Goal: Check status: Check status

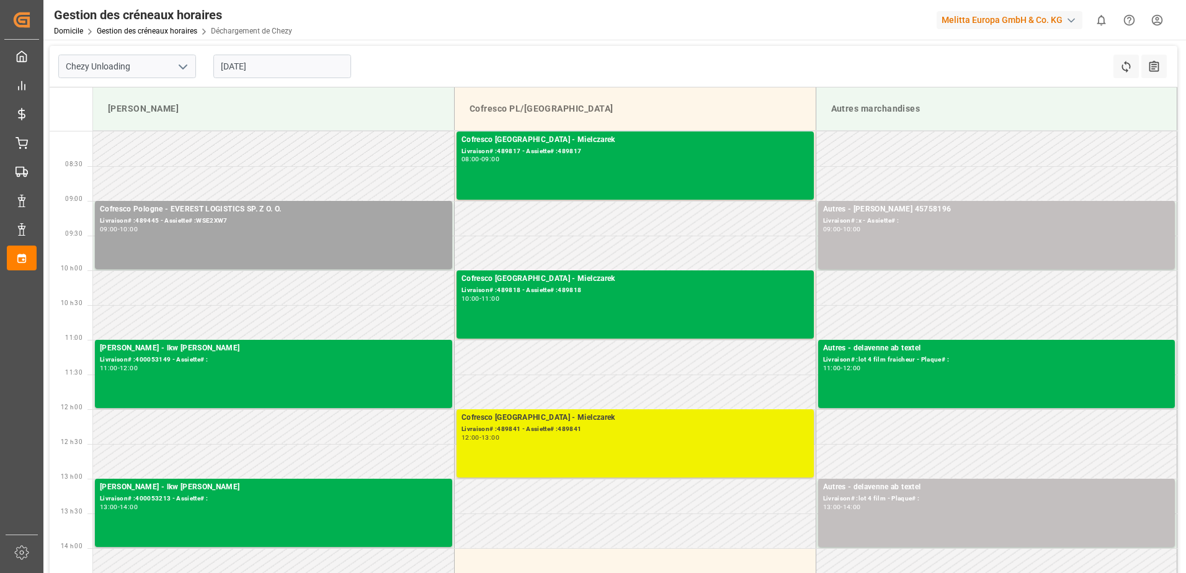
click at [612, 452] on div "Cofresco Pologne - Mielczarek Livraison# :489841 - Assiette# :489841 12:00 - 13…" at bounding box center [635, 443] width 347 height 63
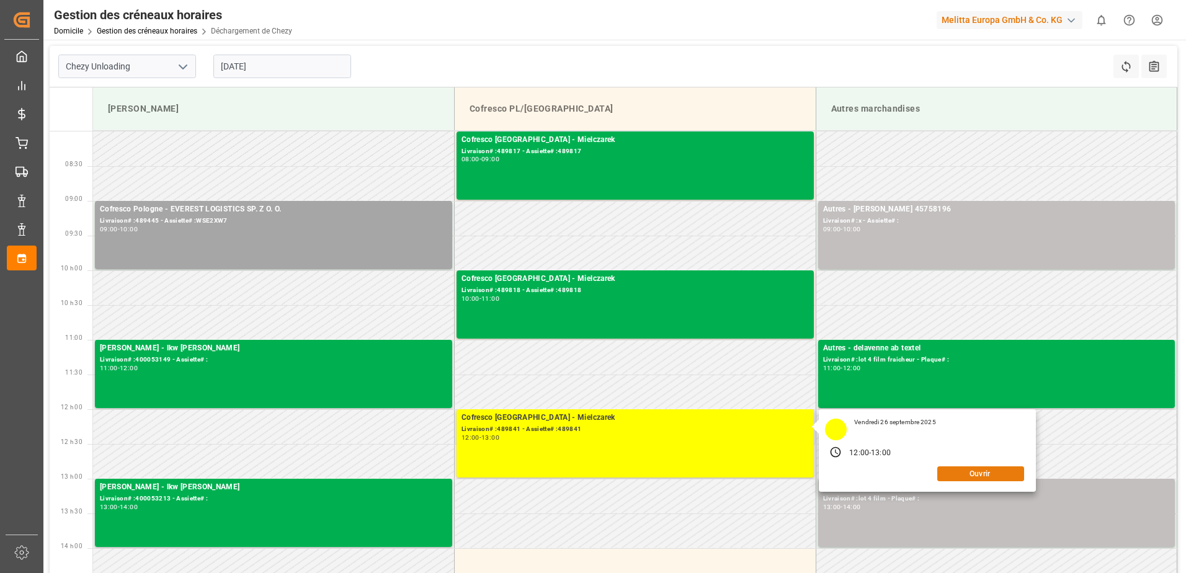
click at [979, 476] on button "Ouvrir" at bounding box center [981, 474] width 87 height 15
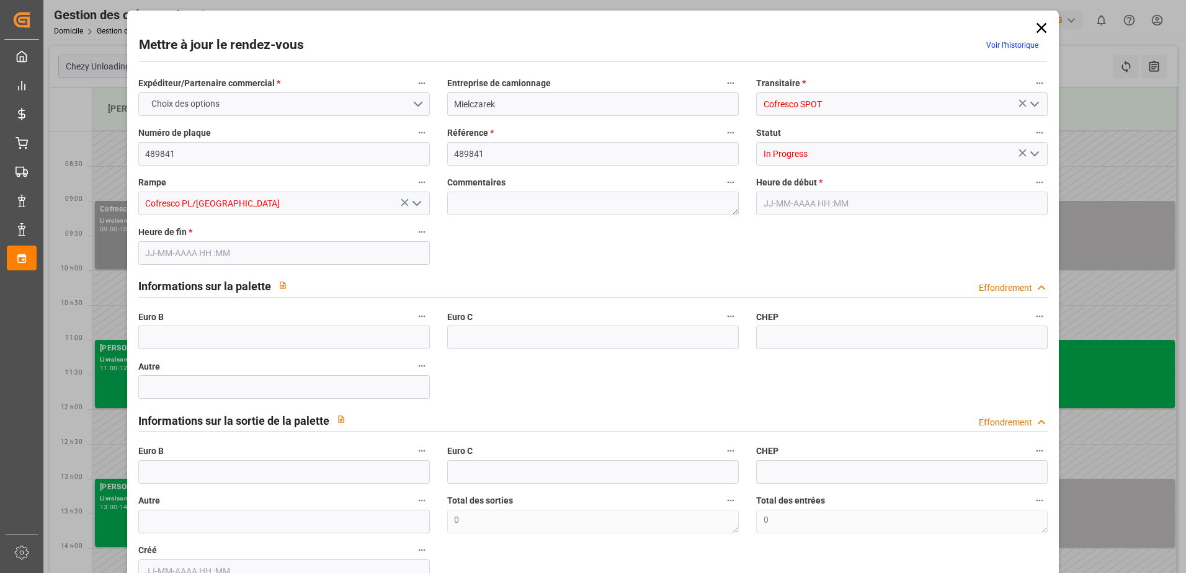
type input "0"
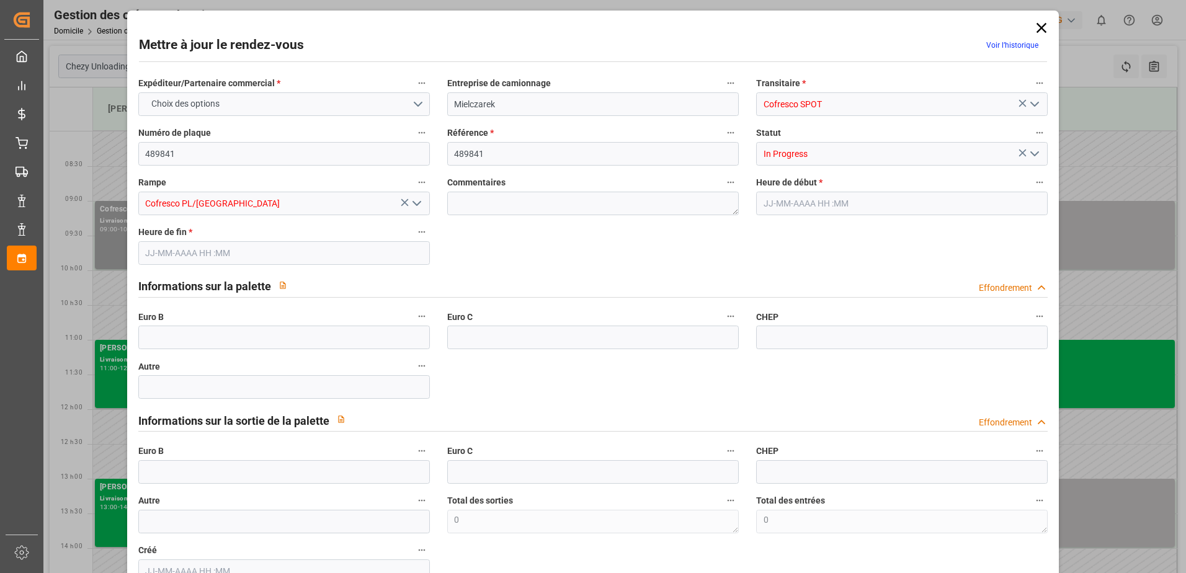
type input "0"
type input "[DATE] 12:00"
type input "[DATE] 13:00"
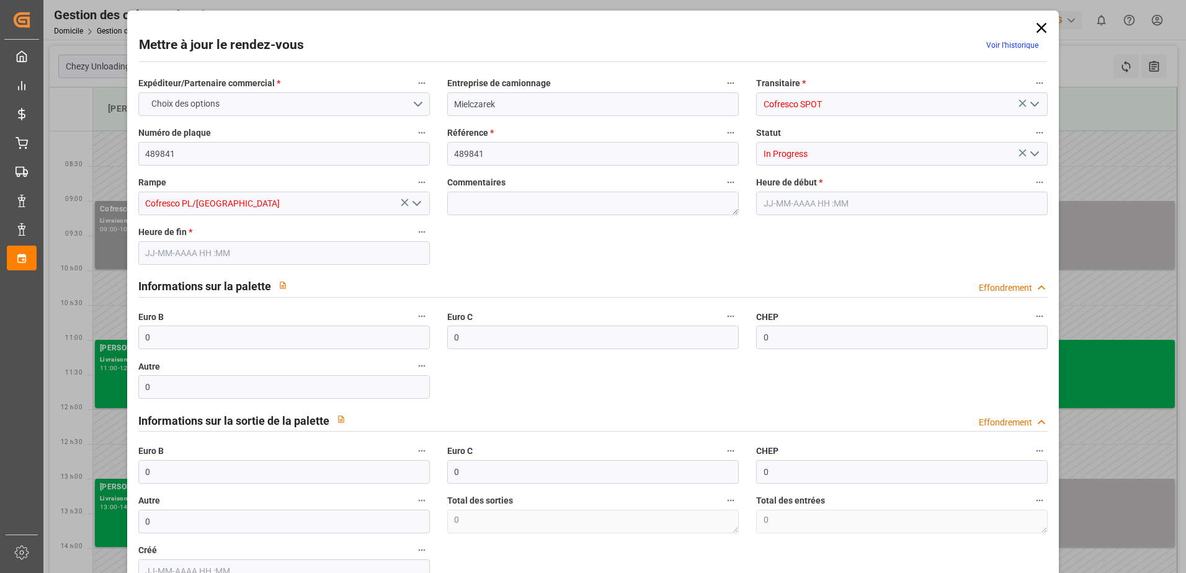
type input "[DATE] 08:09"
click at [1036, 145] on button "Ouvrir le menu" at bounding box center [1034, 154] width 19 height 19
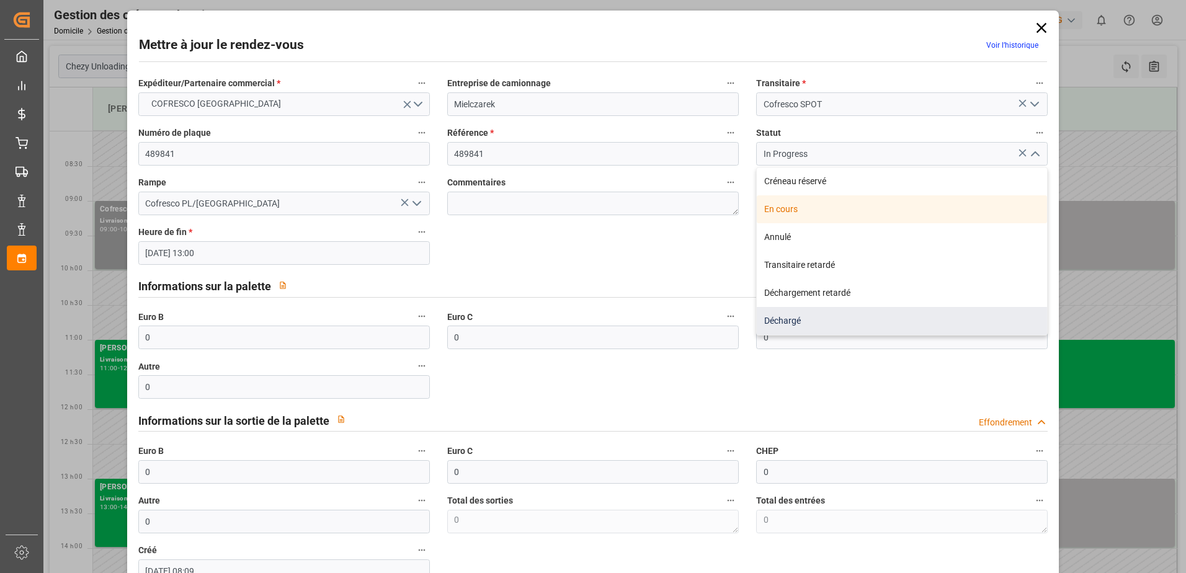
click at [847, 326] on div "Déchargé" at bounding box center [902, 321] width 290 height 28
type input "Unloaded"
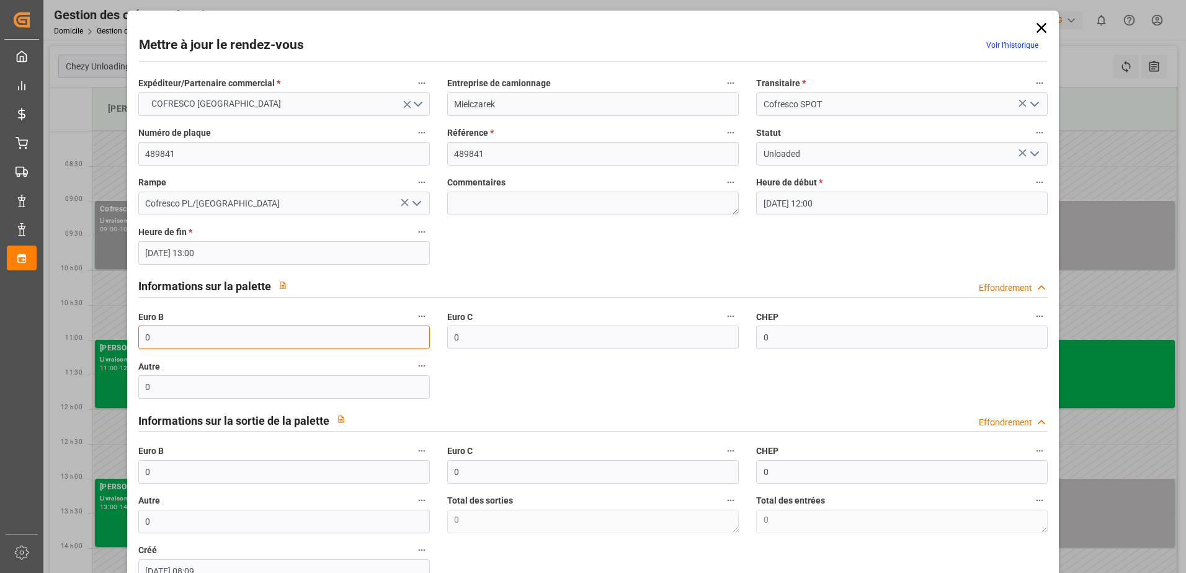
drag, startPoint x: 177, startPoint y: 334, endPoint x: 117, endPoint y: 350, distance: 62.3
click at [117, 350] on div "Mettre à jour le rendez-vous Voir l’historique Expéditeur/Partenaire commercial…" at bounding box center [593, 286] width 1186 height 573
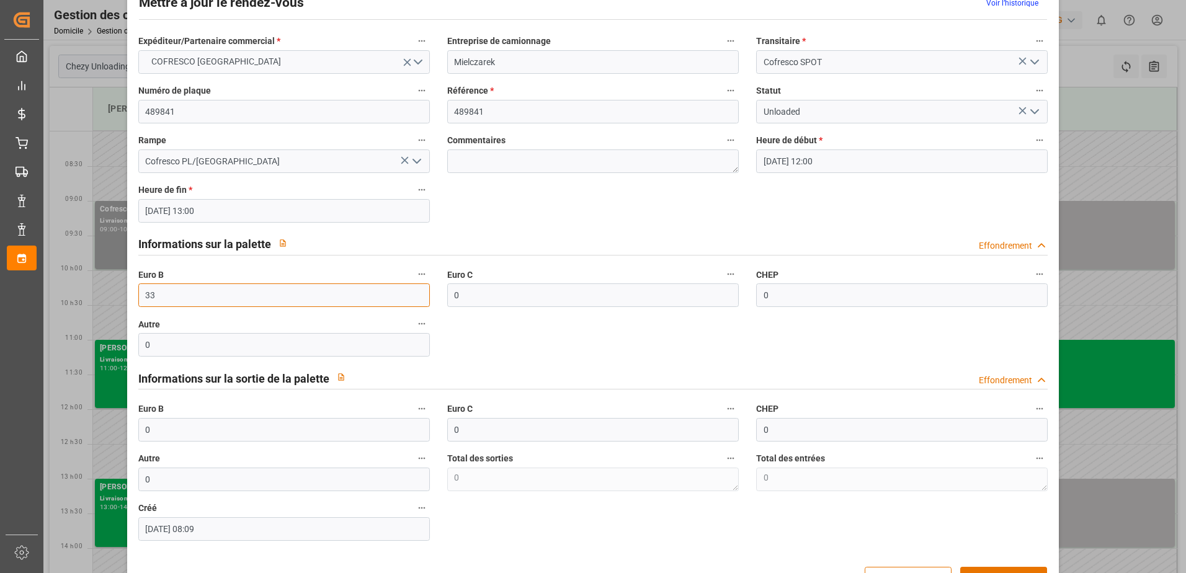
scroll to position [82, 0]
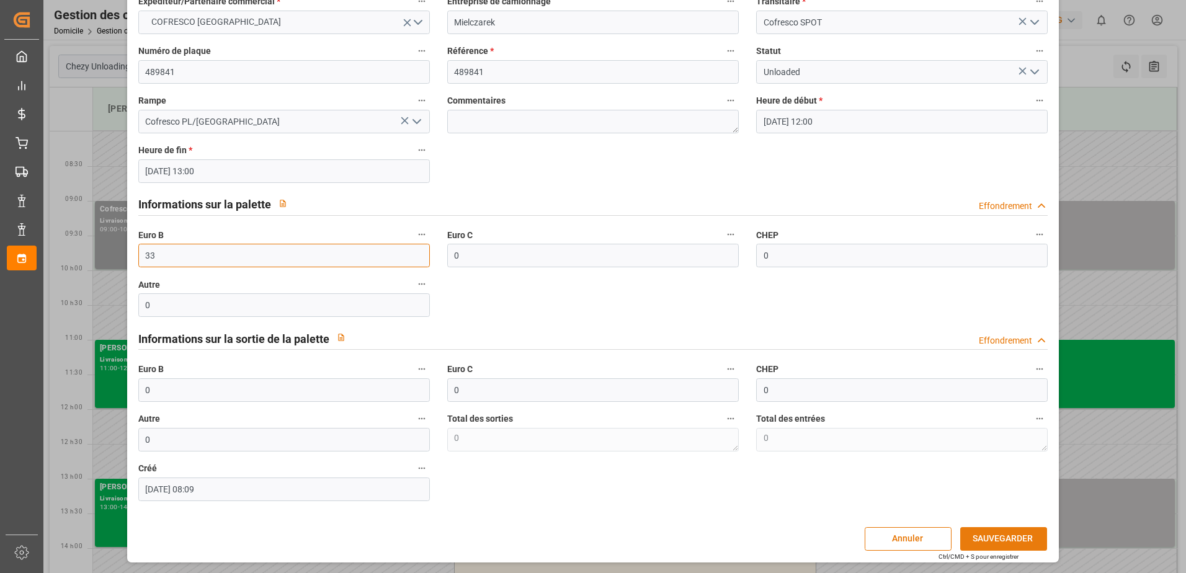
type input "33"
click at [997, 528] on button "SAUVEGARDER" at bounding box center [1004, 539] width 87 height 24
